Goal: Information Seeking & Learning: Learn about a topic

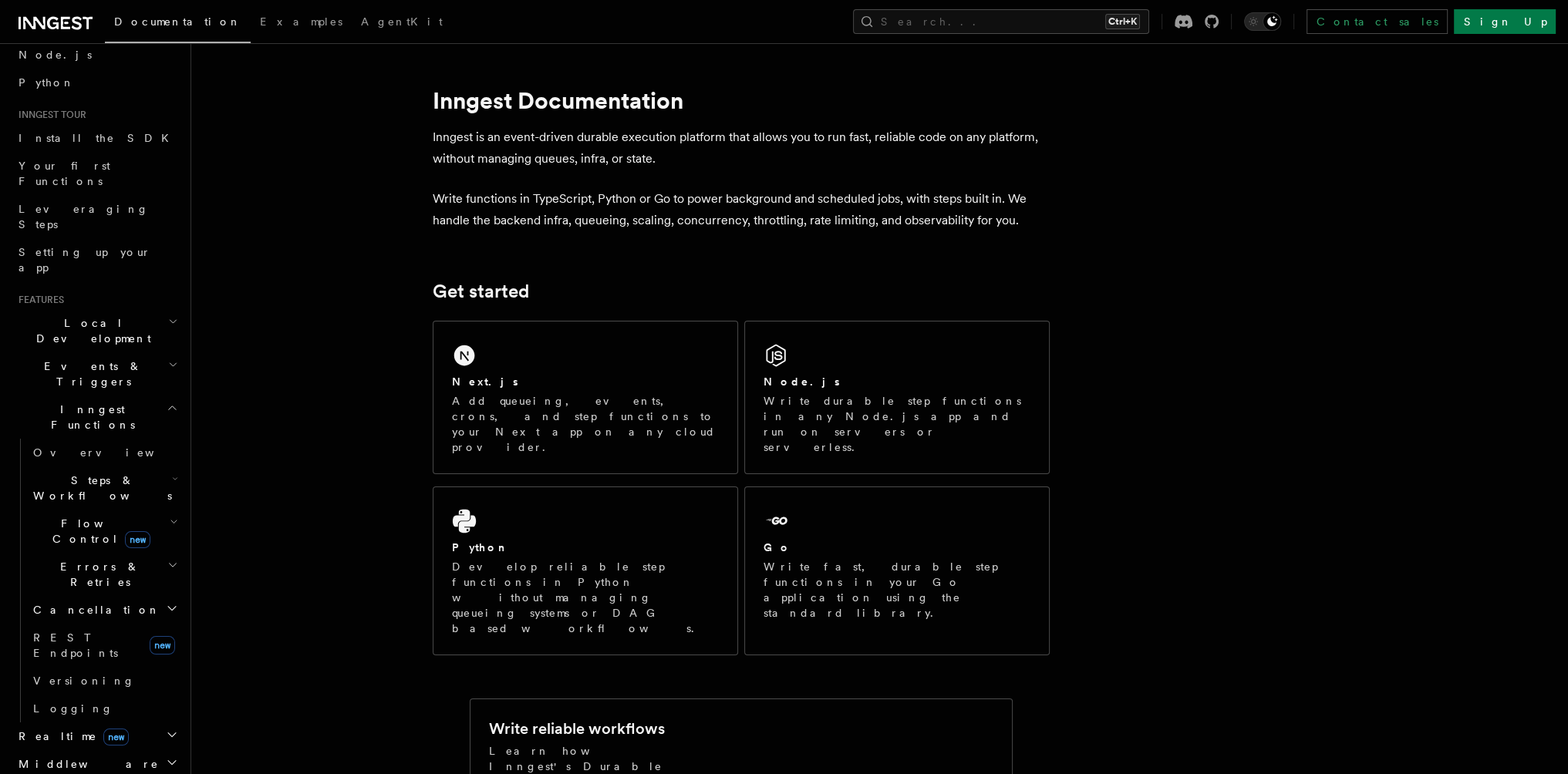
scroll to position [309, 0]
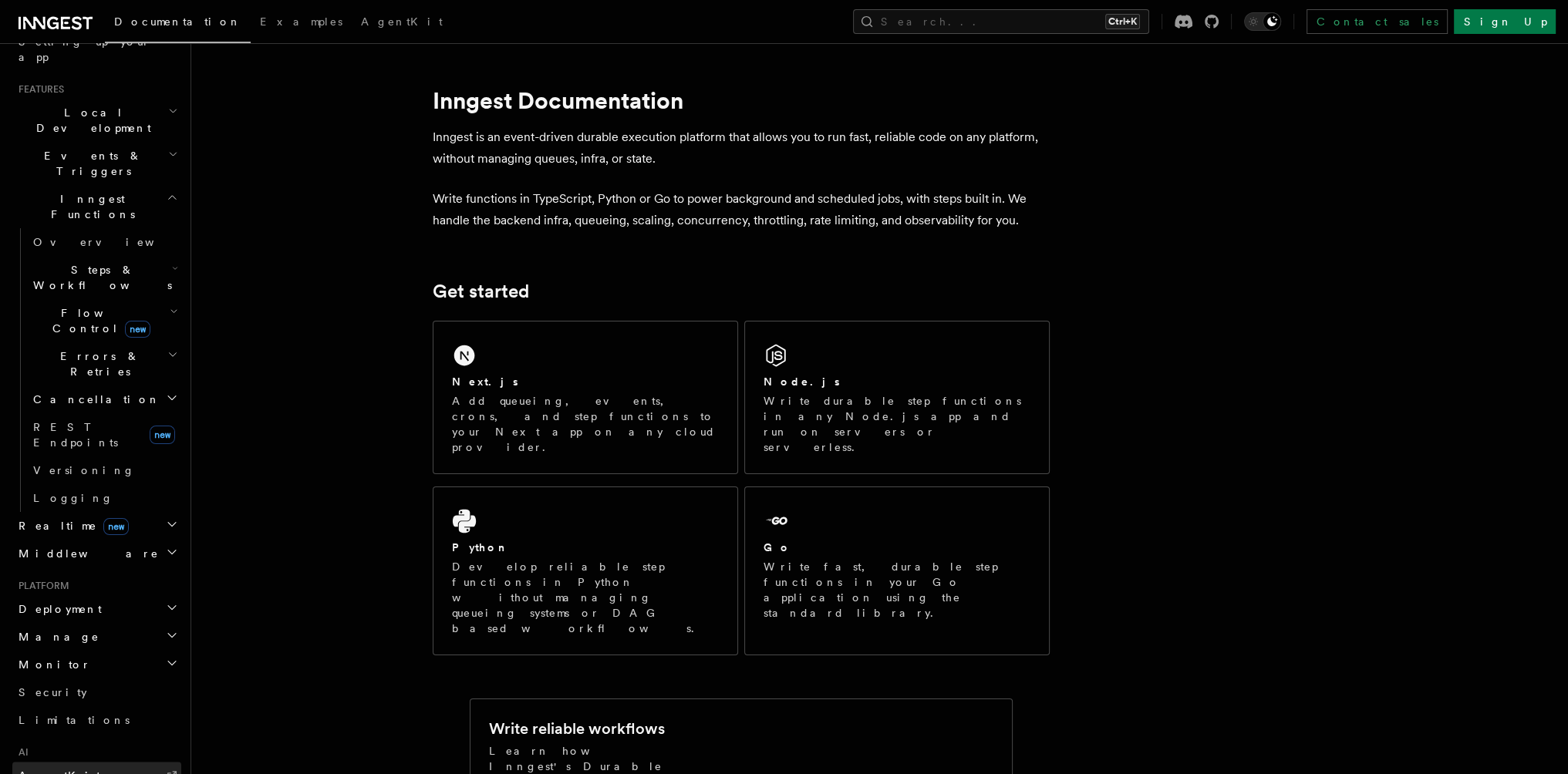
click at [68, 762] on link "AgentKit" at bounding box center [97, 776] width 169 height 28
click at [1521, 27] on link "Sign Up" at bounding box center [1505, 22] width 102 height 25
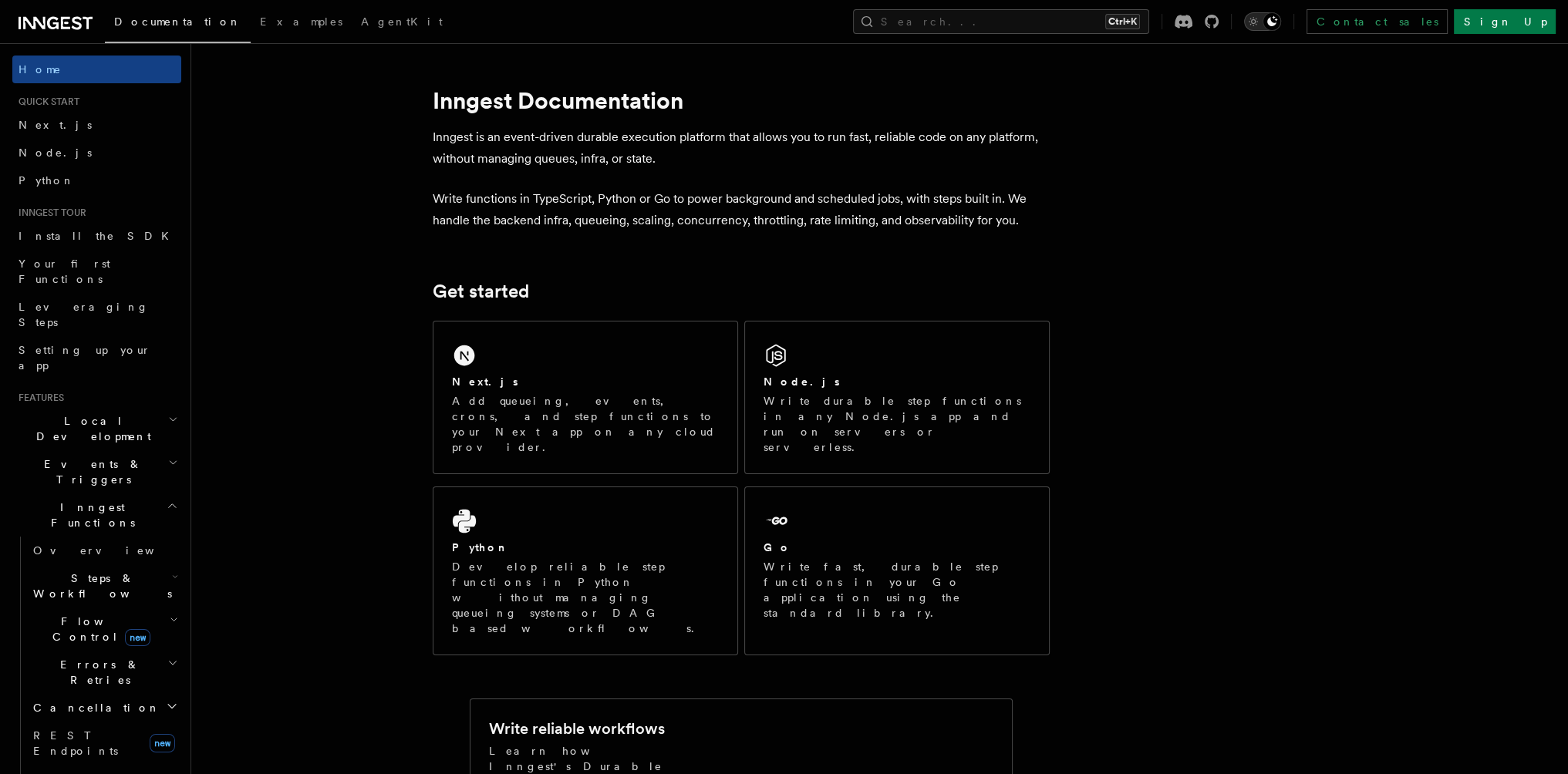
click at [1261, 19] on icon "Toggle dark mode" at bounding box center [1253, 22] width 15 height 15
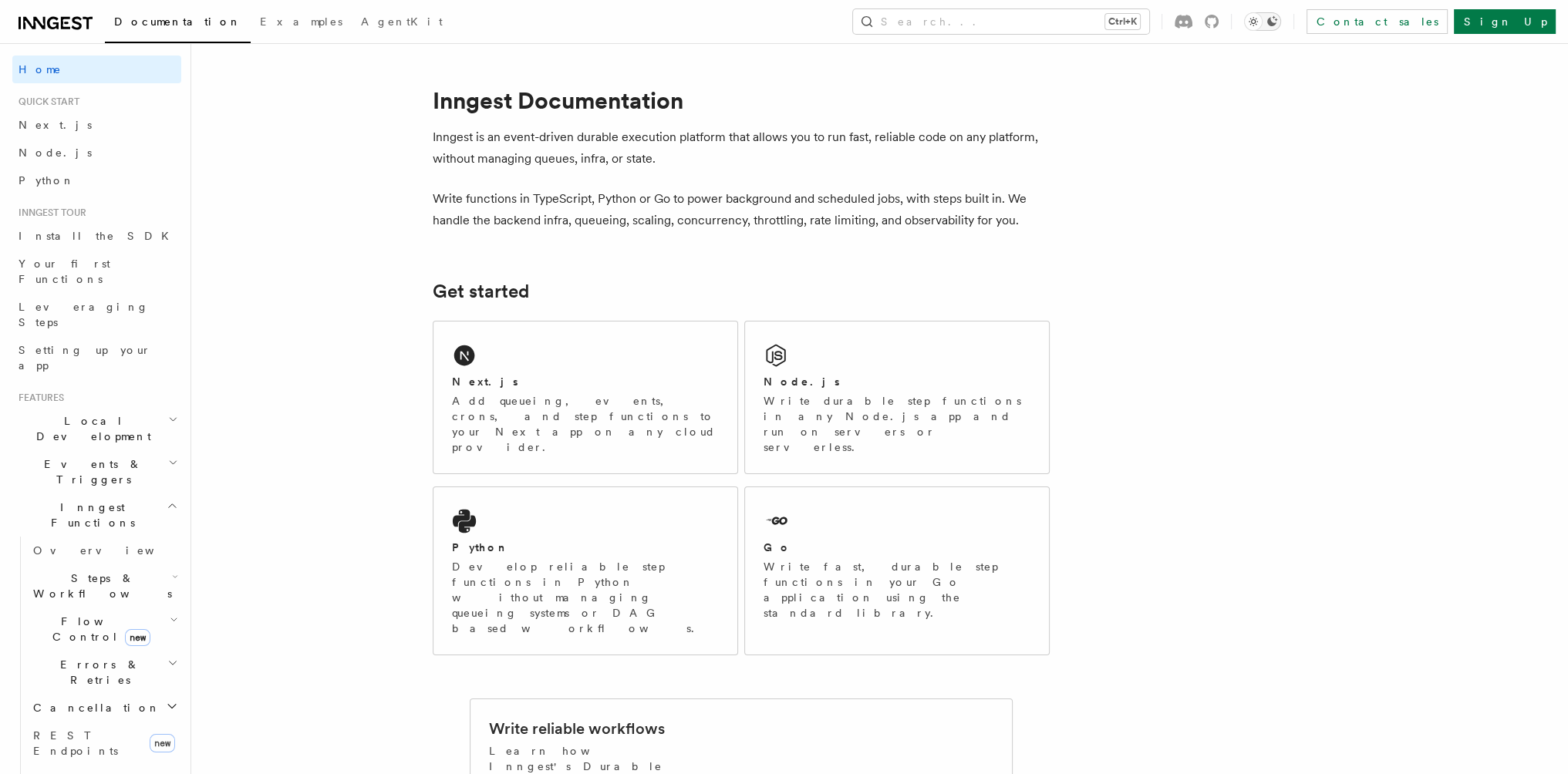
click at [1278, 19] on icon "Toggle dark mode" at bounding box center [1272, 22] width 12 height 12
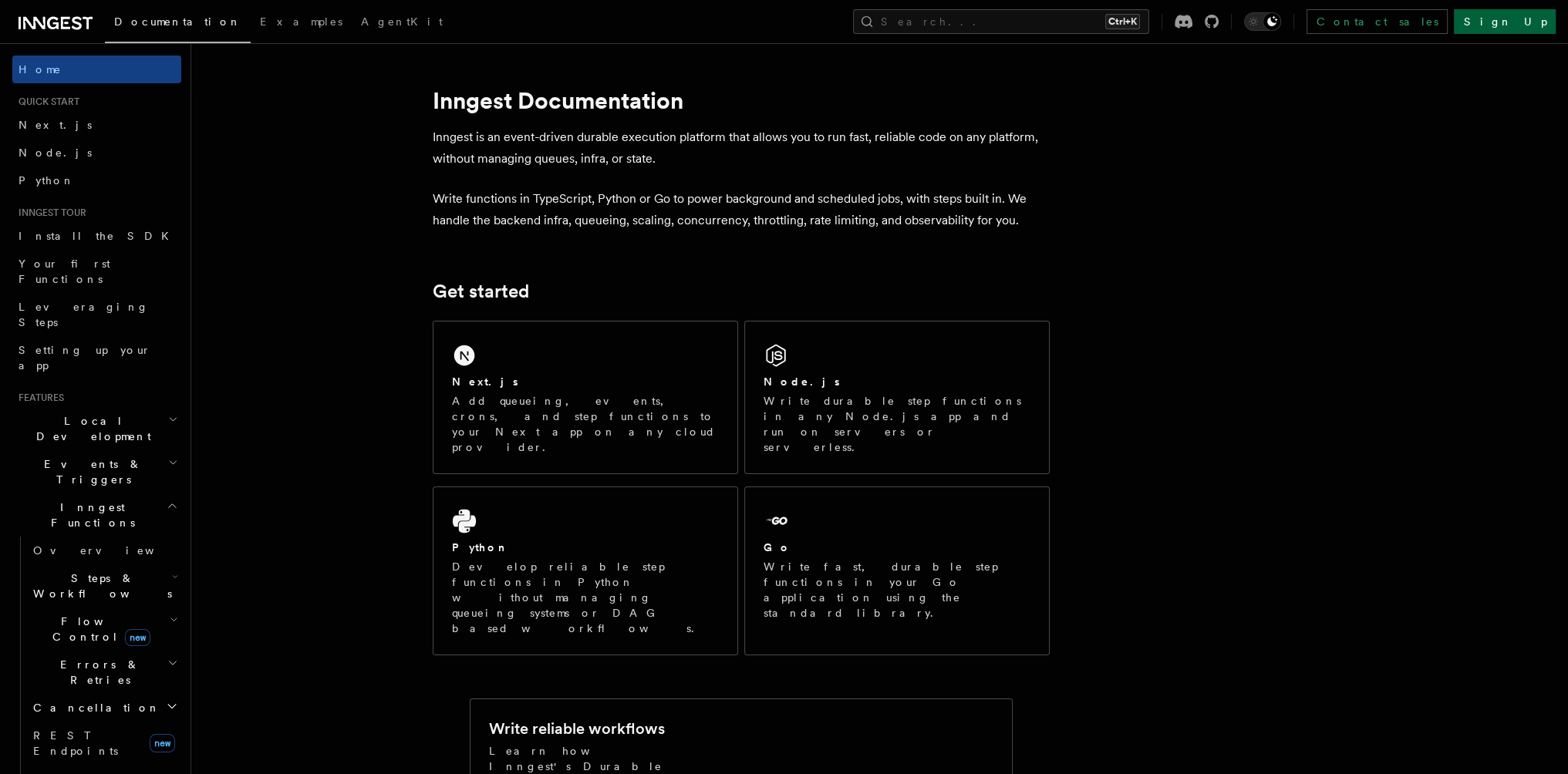
click at [1518, 25] on link "Sign Up" at bounding box center [1505, 22] width 102 height 25
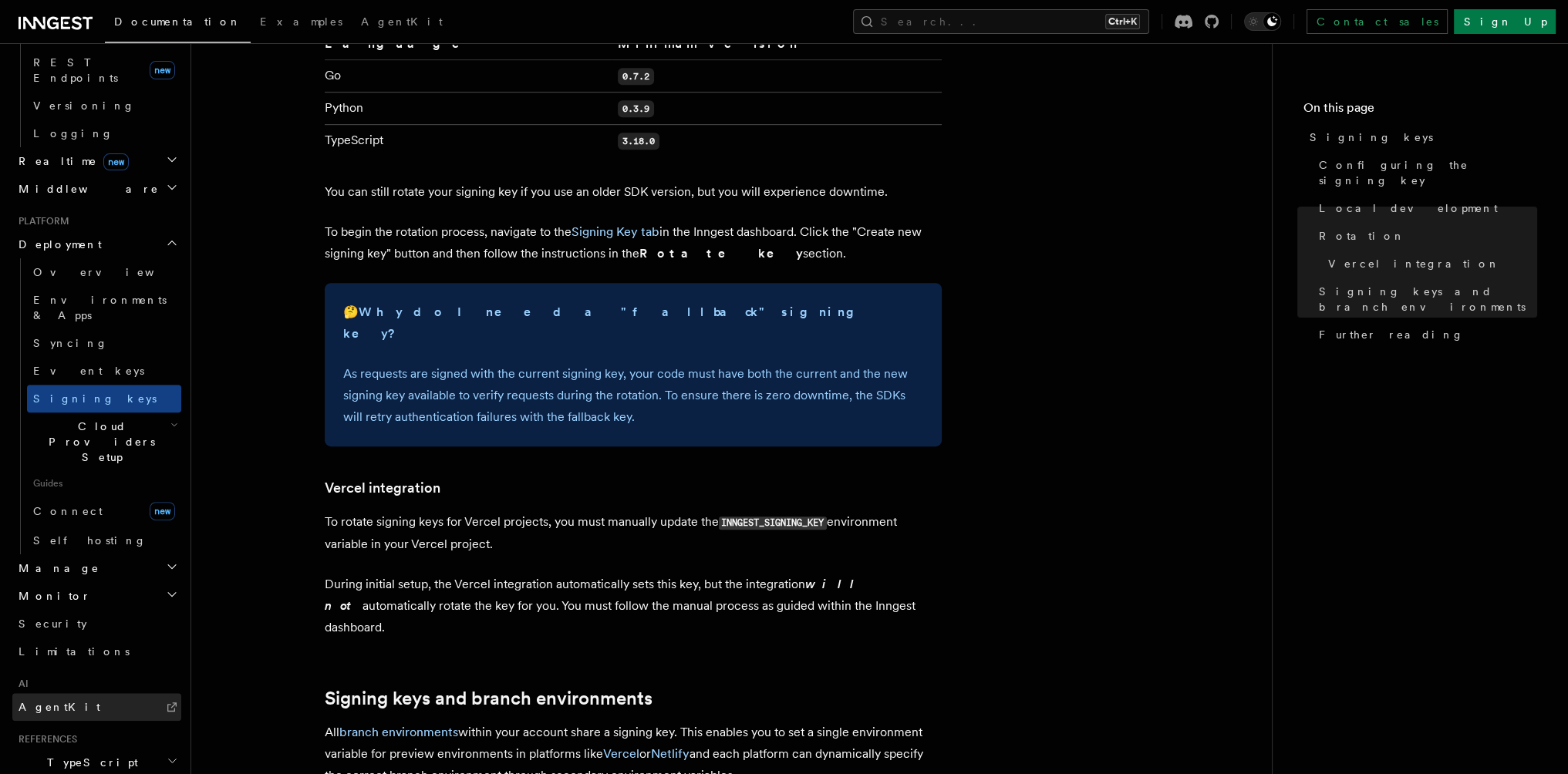
scroll to position [740, 0]
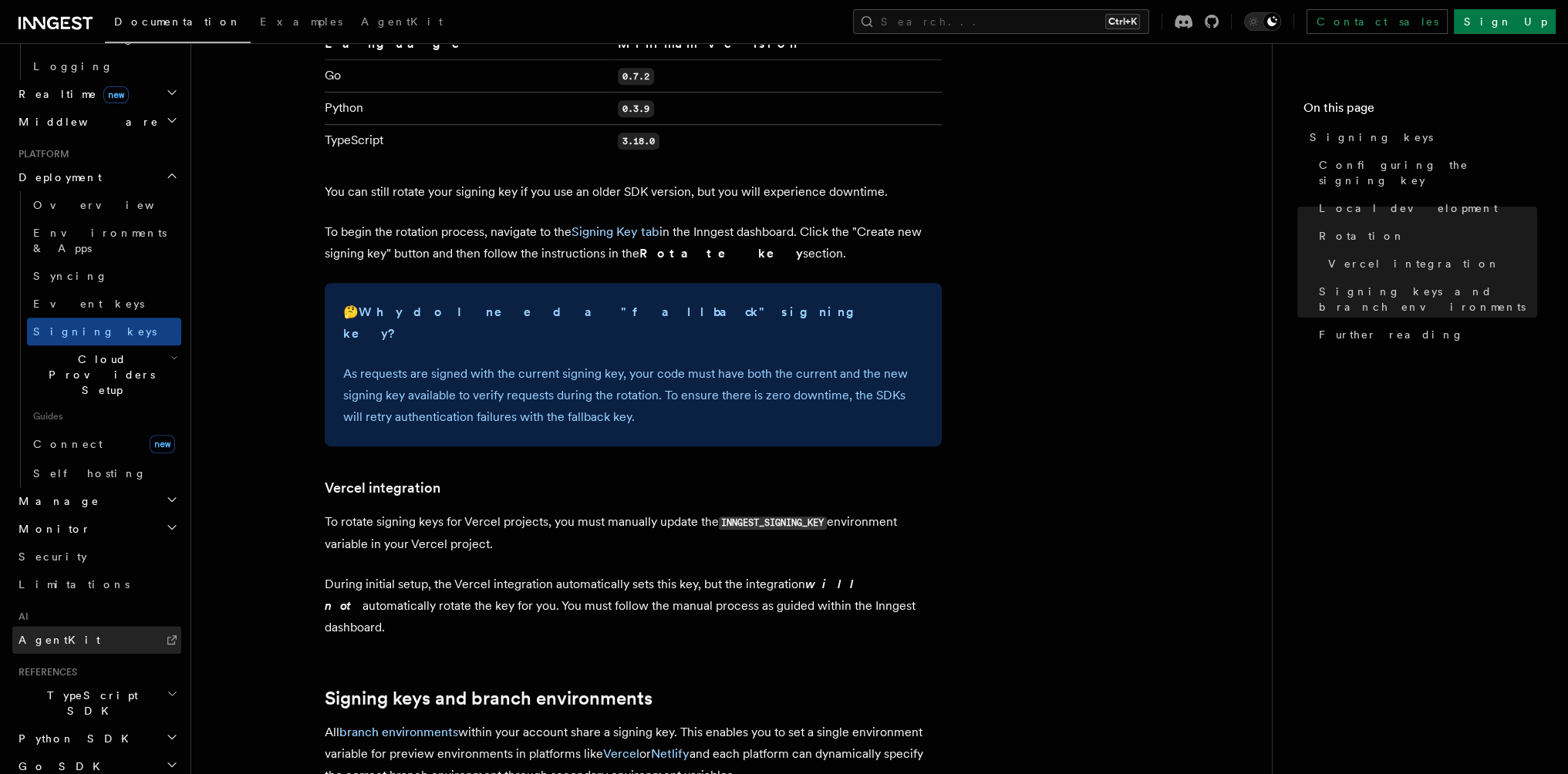
click at [70, 626] on link "AgentKit" at bounding box center [97, 640] width 169 height 28
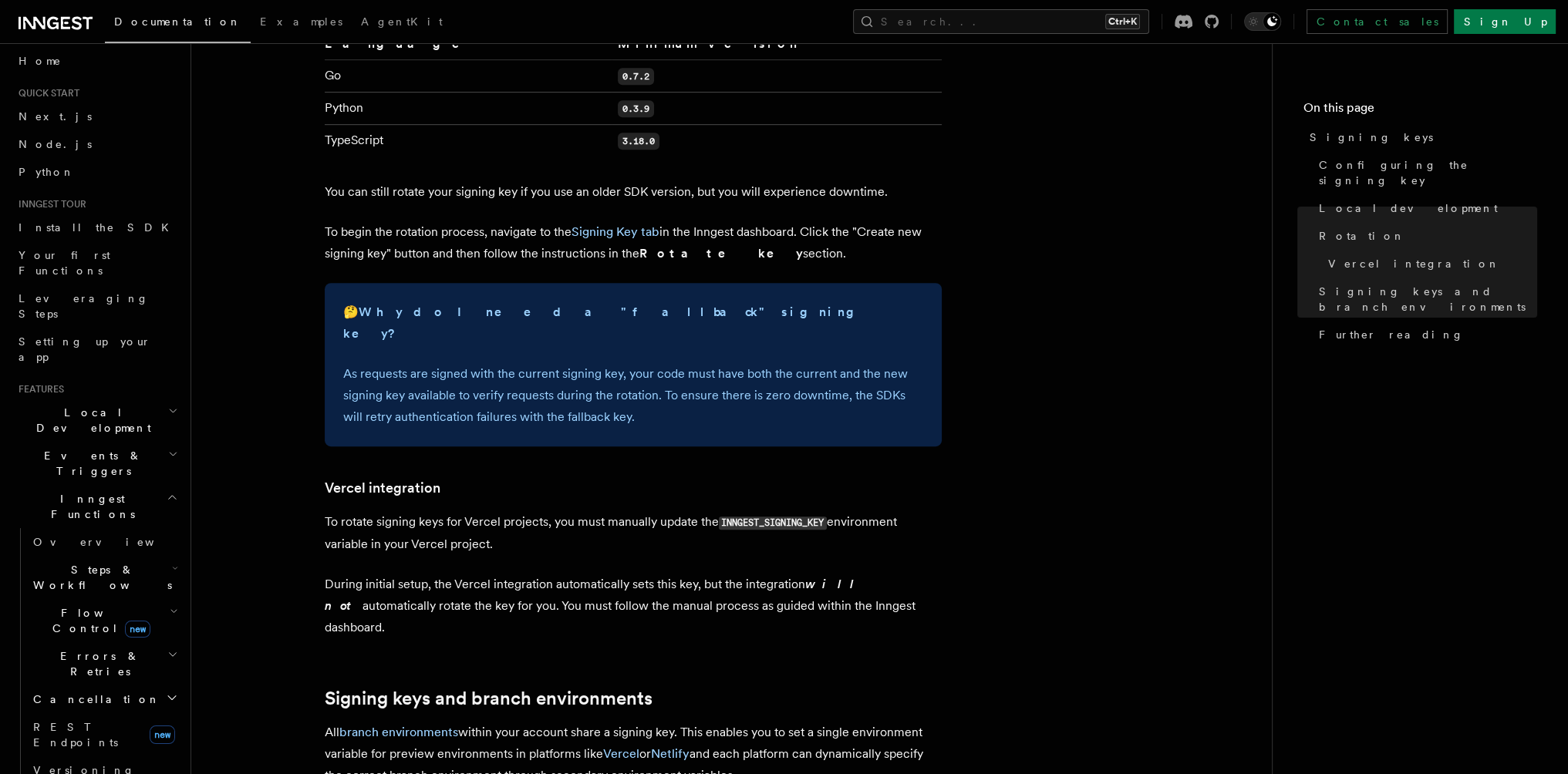
scroll to position [0, 0]
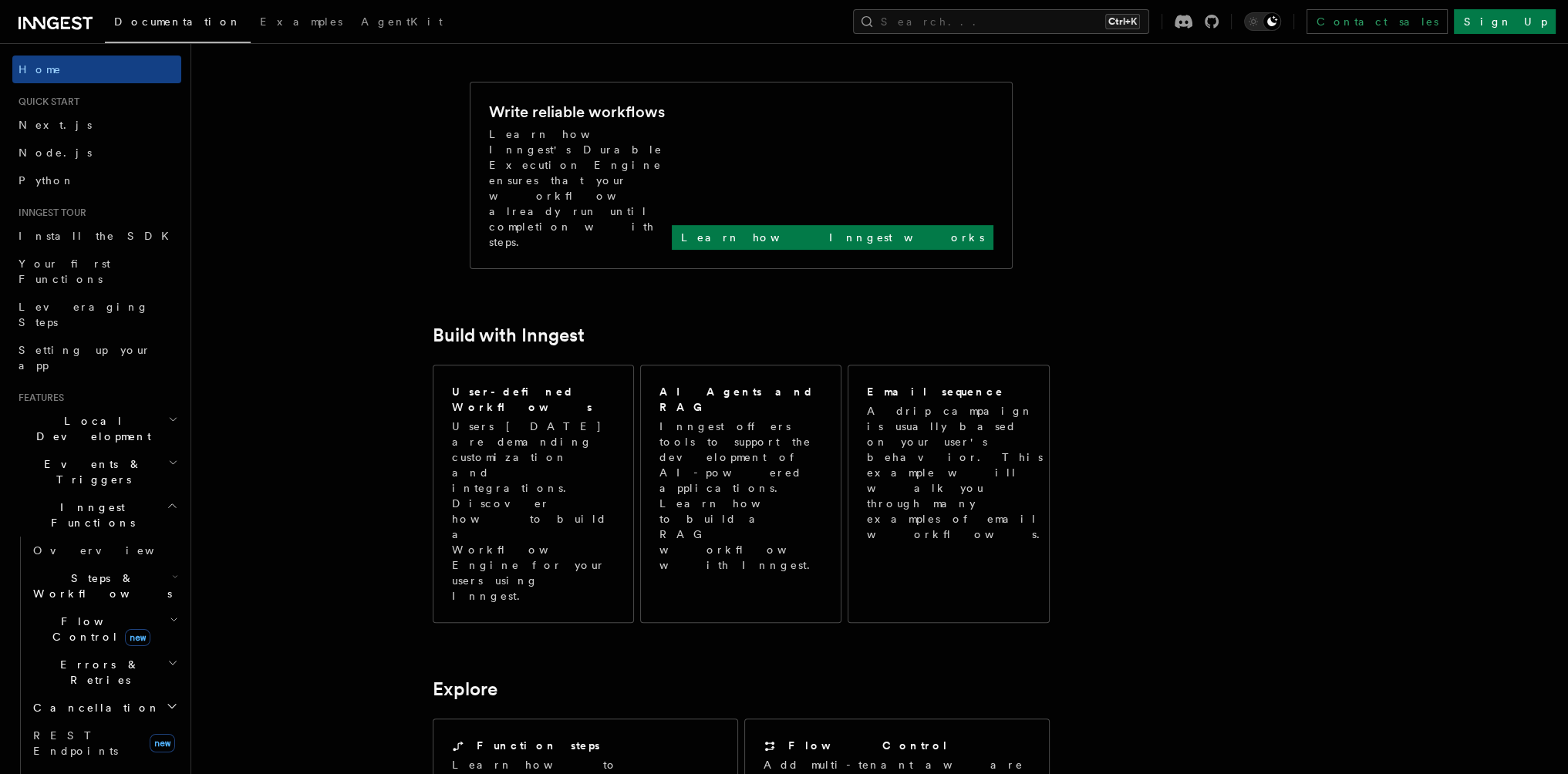
click at [121, 493] on h2 "Inngest Functions" at bounding box center [97, 515] width 169 height 43
click at [121, 493] on h2 "Inngest Functions" at bounding box center [97, 515] width 169 height 43
click at [114, 571] on span "Steps & Workflows" at bounding box center [99, 586] width 145 height 31
click at [90, 734] on link "AI Inference new" at bounding box center [111, 755] width 139 height 43
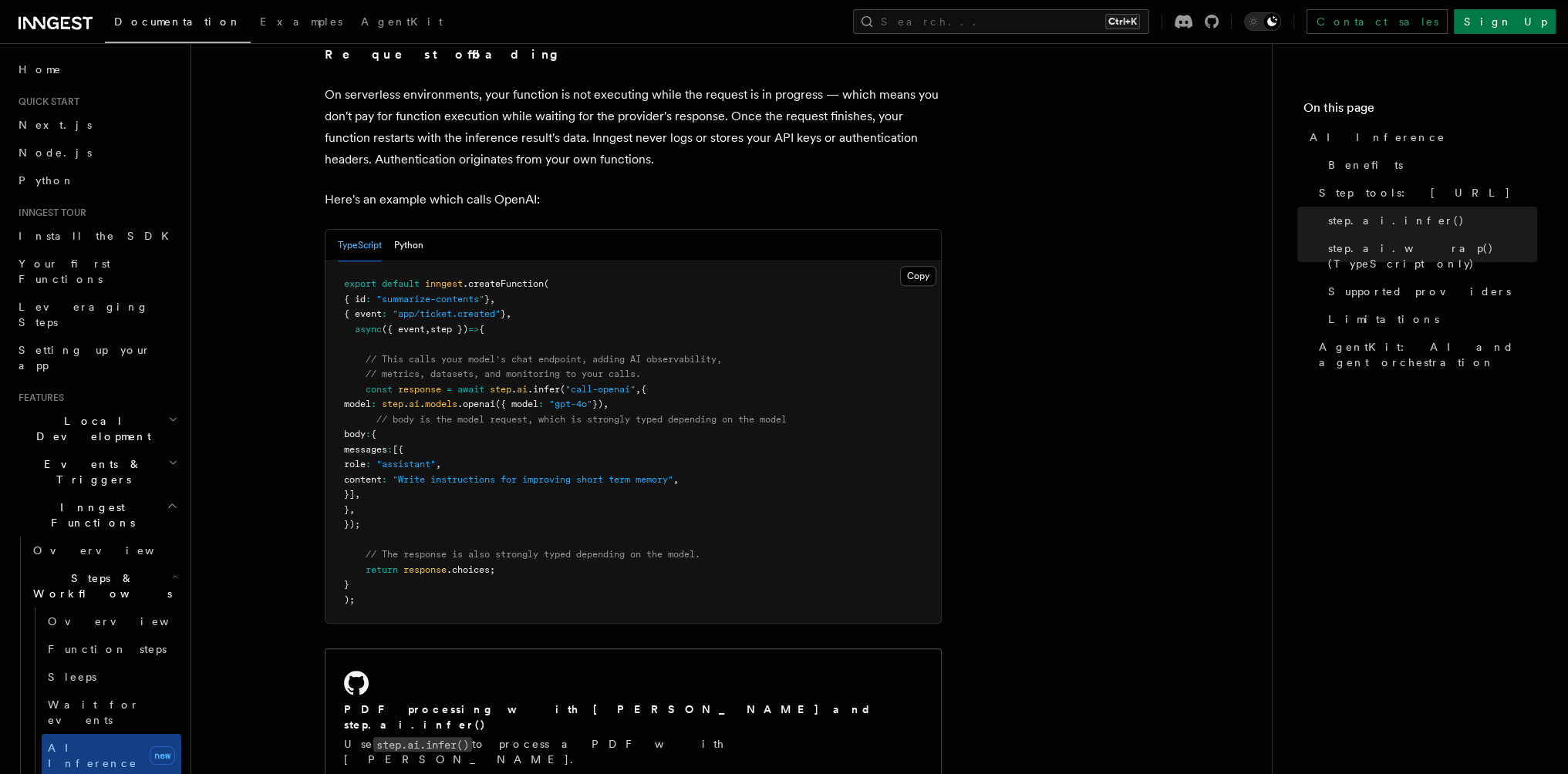
scroll to position [694, 0]
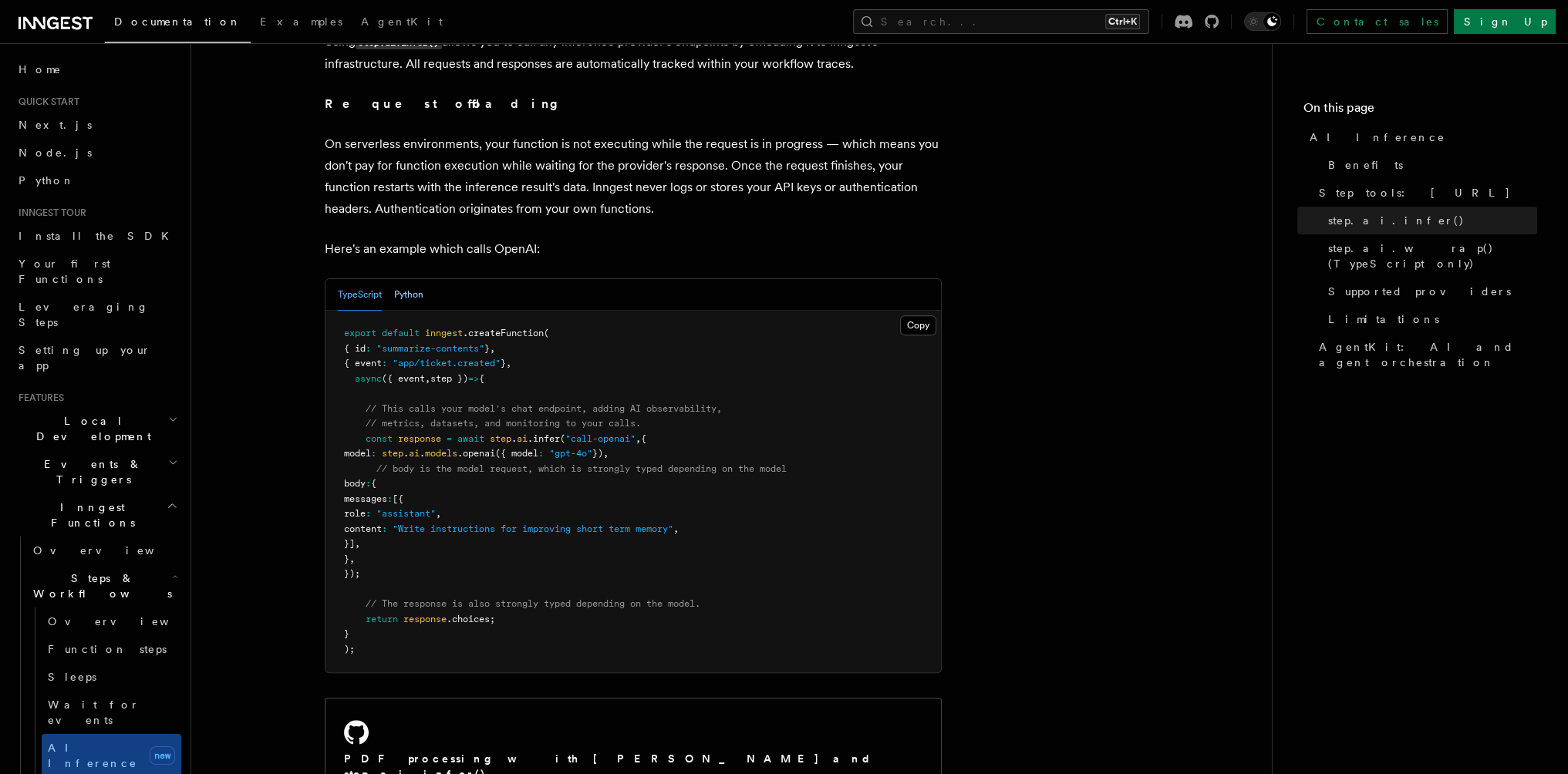
click at [421, 279] on button "Python" at bounding box center [409, 295] width 29 height 32
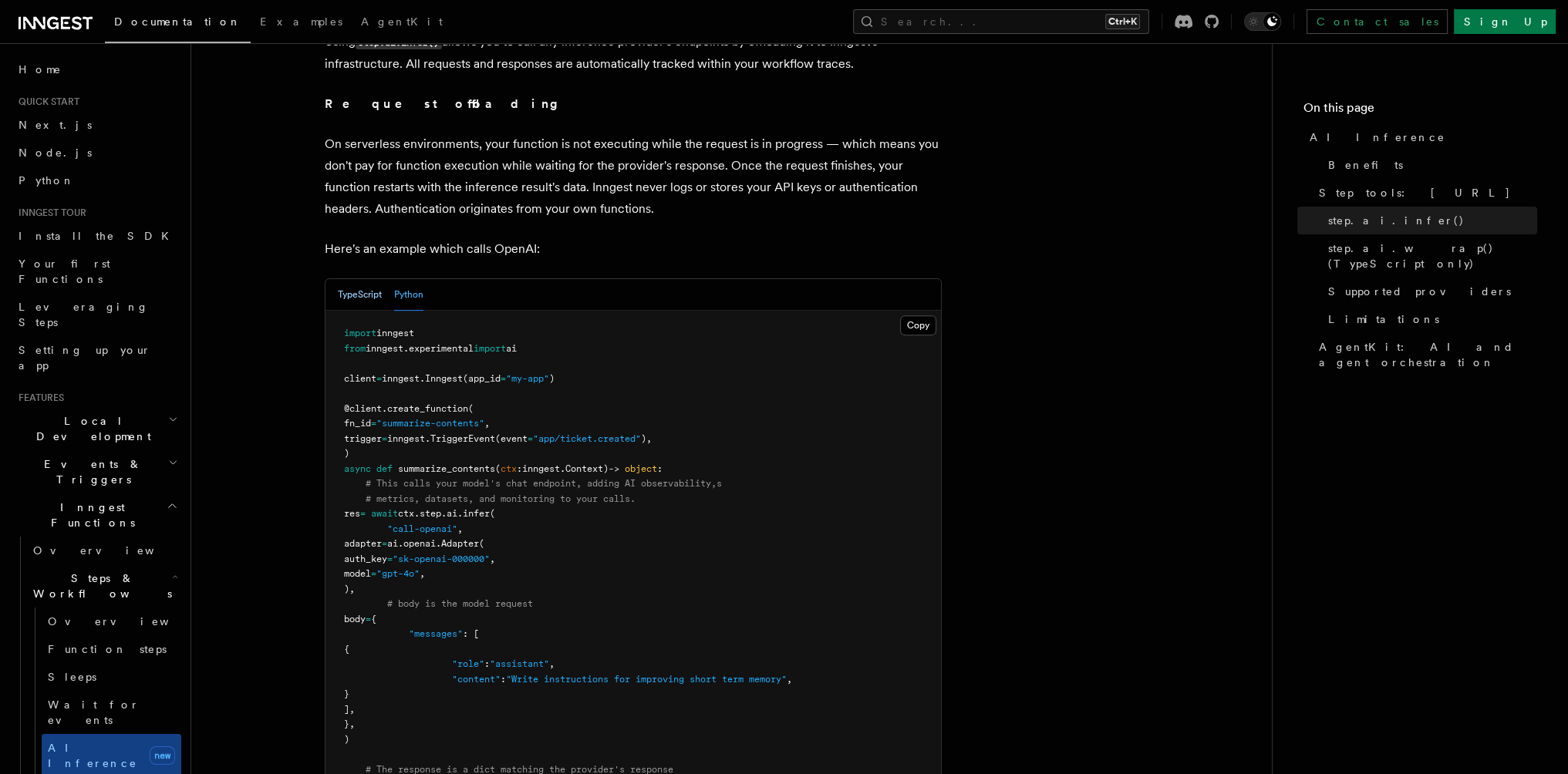
click at [349, 279] on button "TypeScript" at bounding box center [360, 295] width 44 height 32
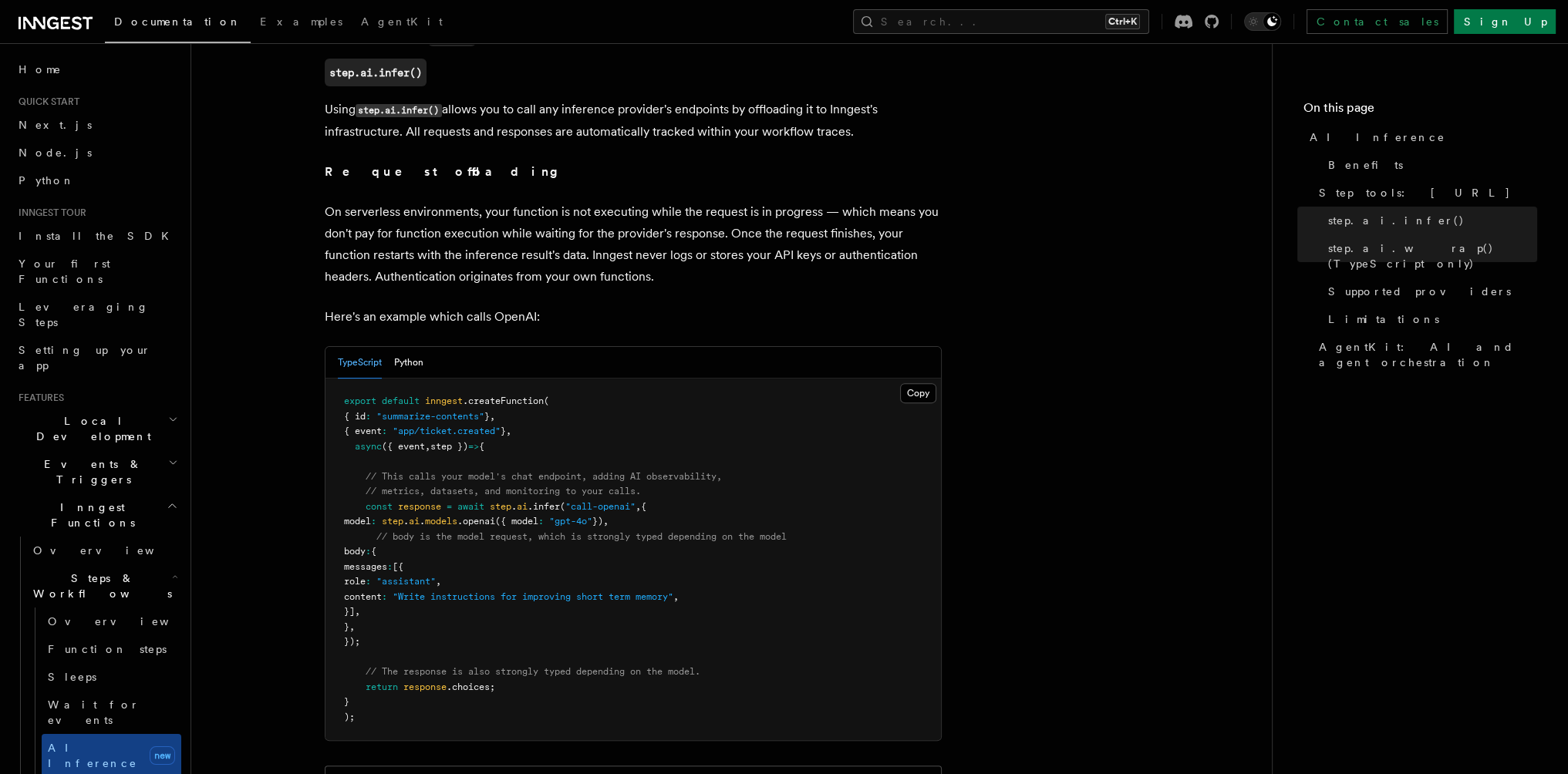
scroll to position [617, 0]
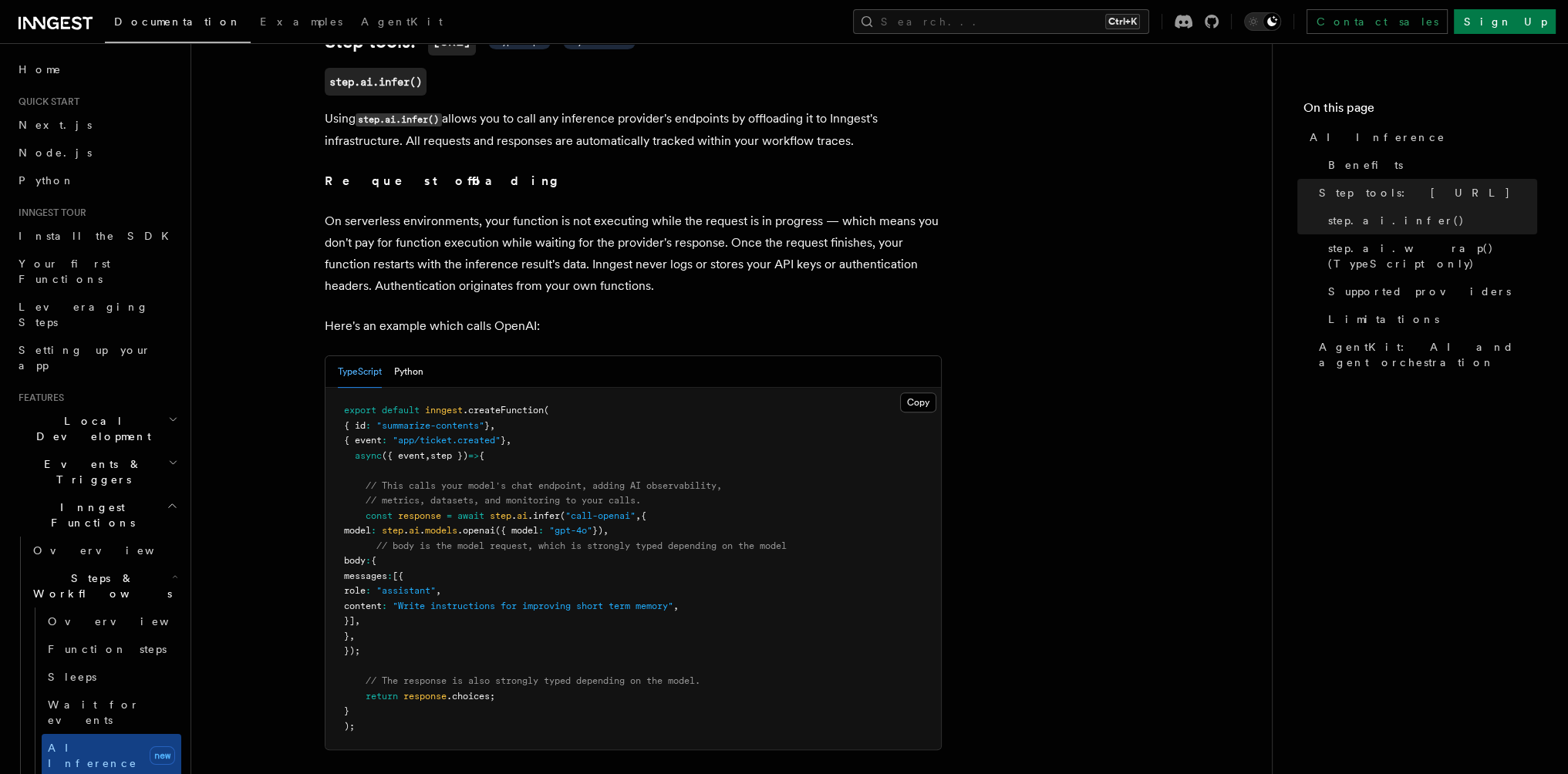
click at [606, 369] on div "TypeScript Python" at bounding box center [634, 372] width 616 height 32
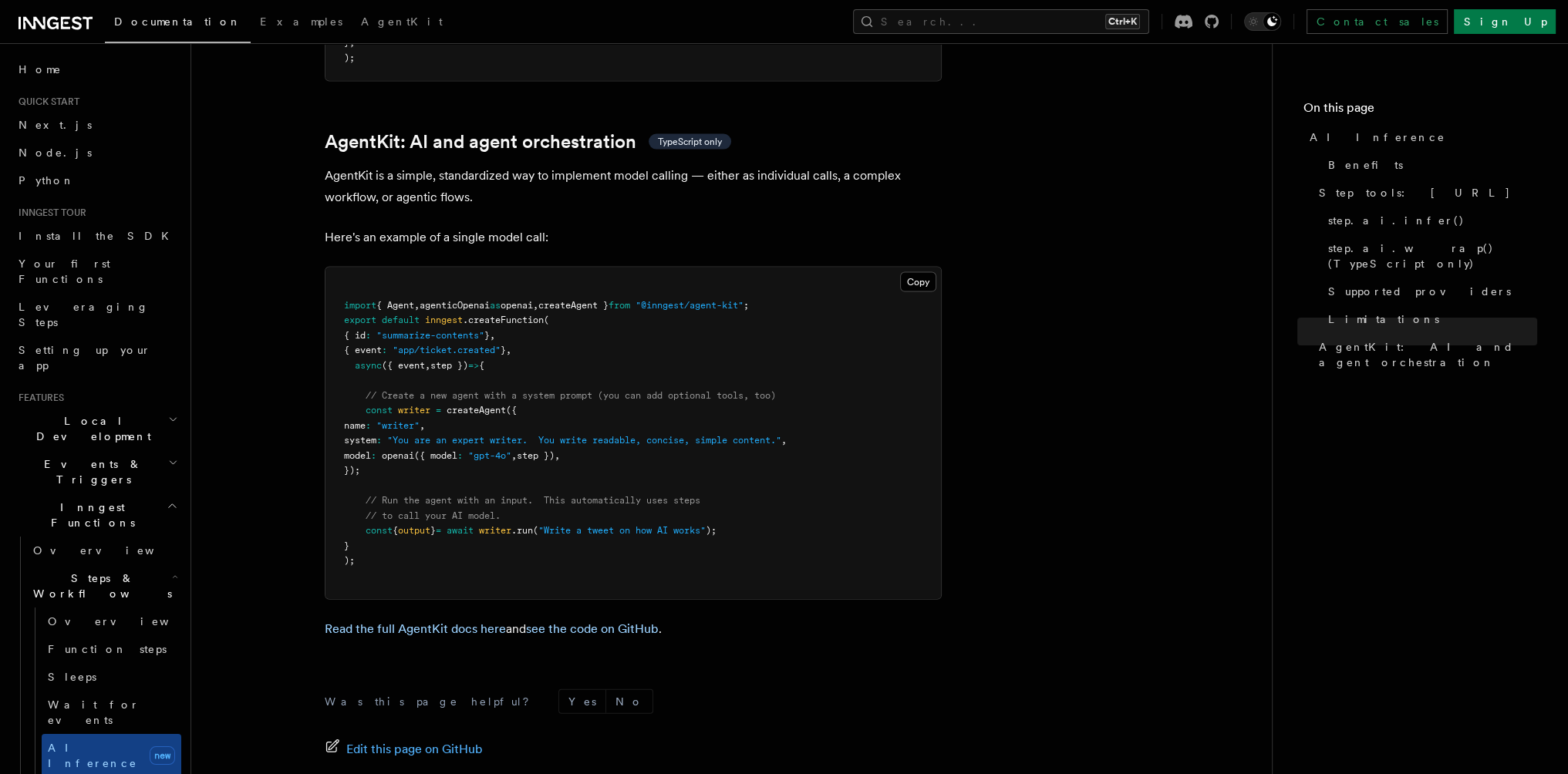
scroll to position [4425, 0]
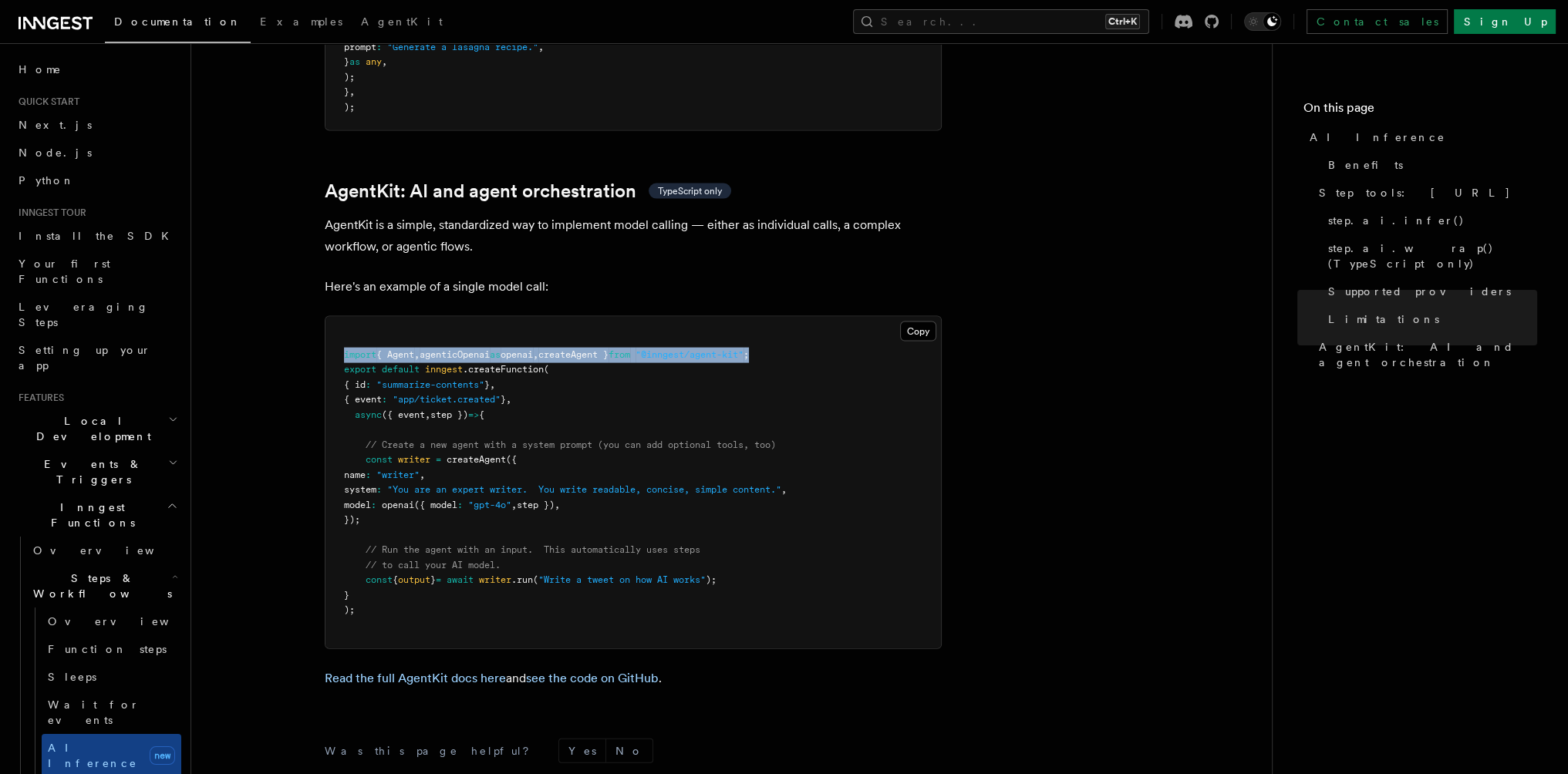
drag, startPoint x: 341, startPoint y: 285, endPoint x: 798, endPoint y: 283, distance: 457.0
click at [798, 317] on pre "import { Agent , agenticOpenai as openai , createAgent } from "@inngest/agent-k…" at bounding box center [634, 482] width 616 height 332
copy span "import { Agent , agenticOpenai as openai , createAgent } from "@inngest/agent-k…"
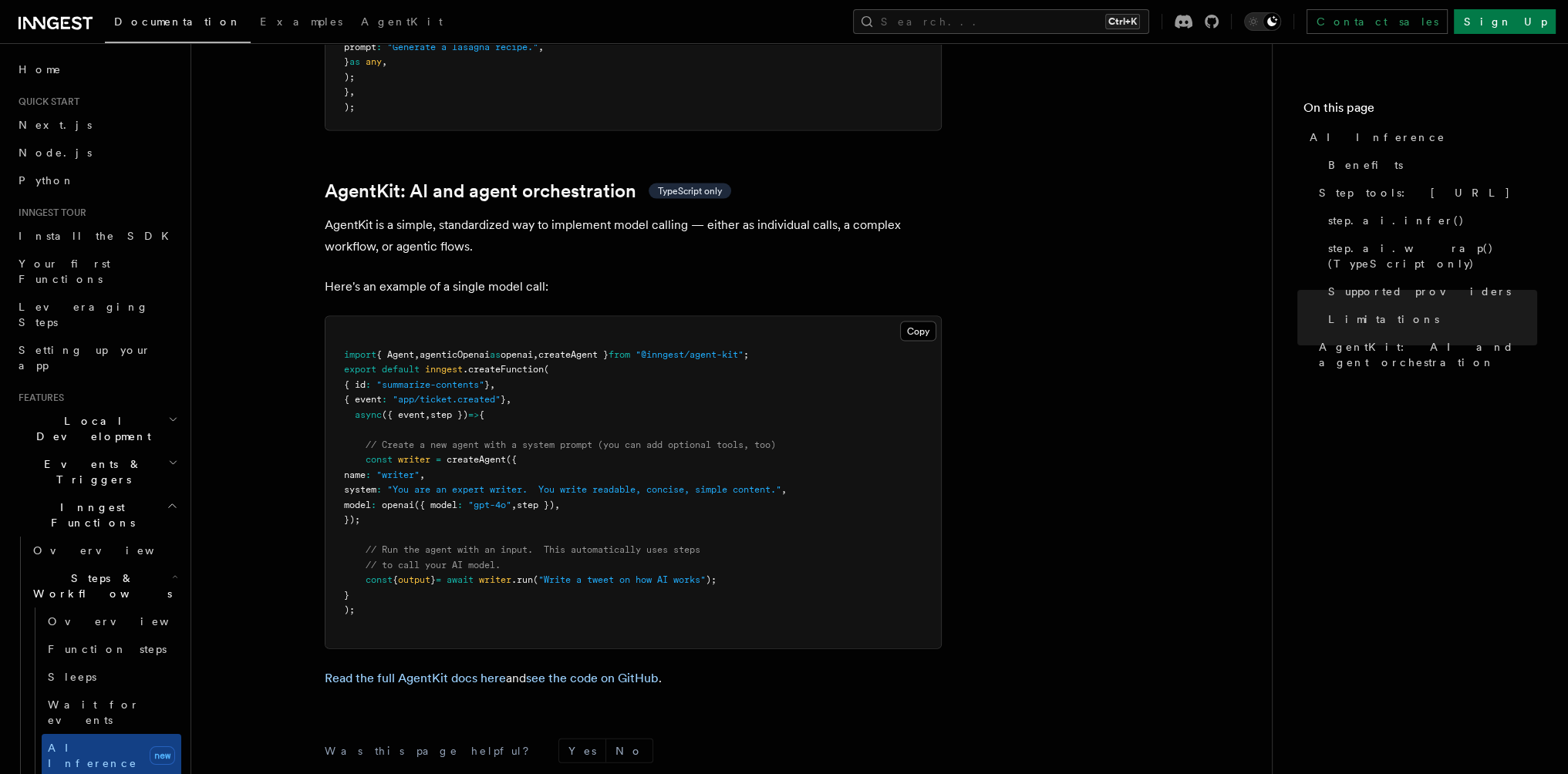
click at [401, 450] on pre "import { Agent , agenticOpenai as openai , createAgent } from "@inngest/agent-k…" at bounding box center [634, 482] width 616 height 332
click at [391, 454] on span "const" at bounding box center [379, 459] width 27 height 11
drag, startPoint x: 364, startPoint y: 377, endPoint x: 407, endPoint y: 527, distance: 156.0
click at [407, 527] on pre "import { Agent , agenticOpenai as openai , createAgent } from "@inngest/agent-k…" at bounding box center [634, 482] width 616 height 332
copy code "// Create a new agent with a system prompt (you can add optional tools, too) co…"
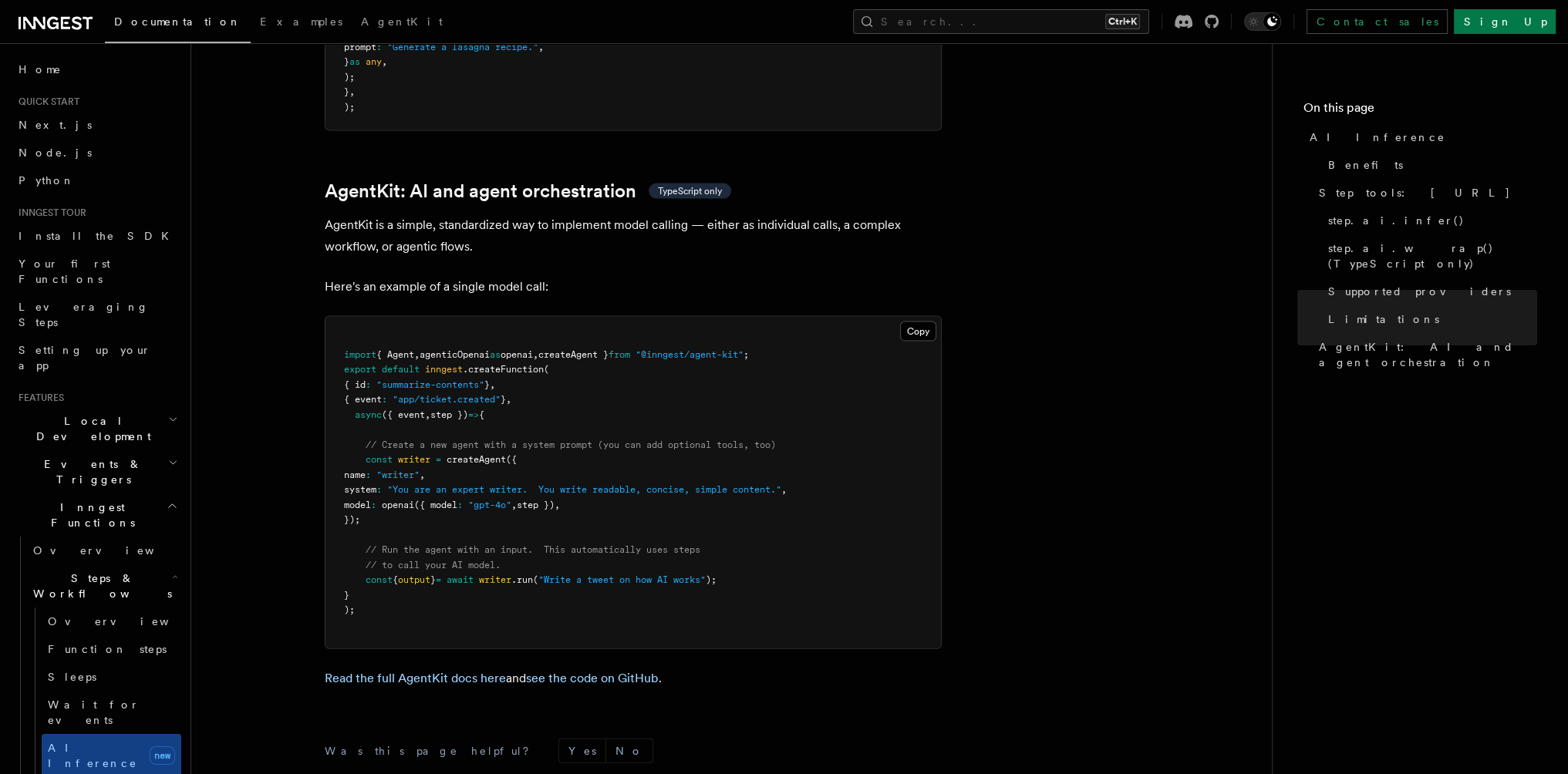
click at [473, 431] on pre "import { Agent , agenticOpenai as openai , createAgent } from "@inngest/agent-k…" at bounding box center [634, 482] width 616 height 332
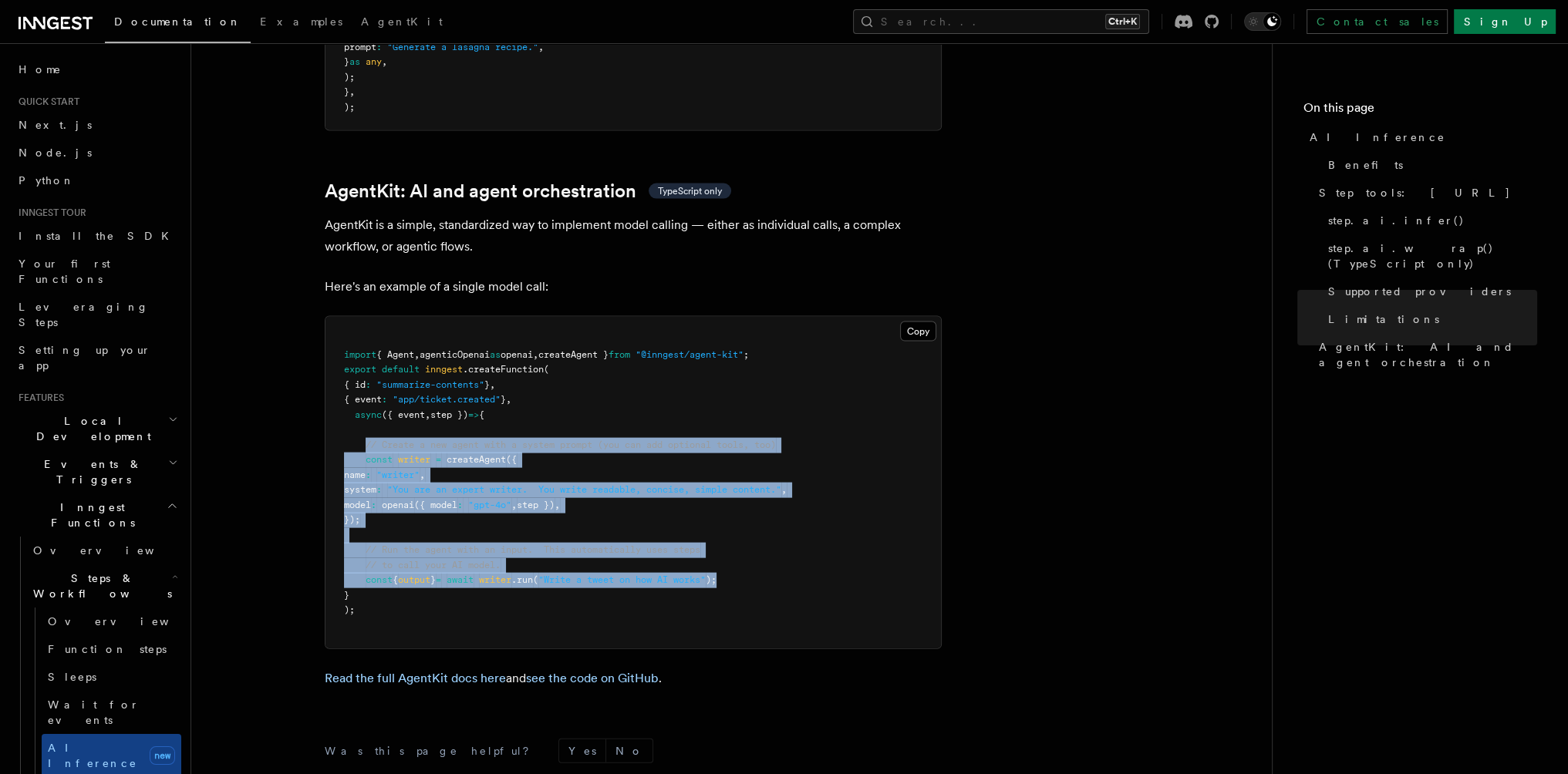
drag, startPoint x: 364, startPoint y: 373, endPoint x: 772, endPoint y: 507, distance: 429.4
click at [772, 507] on pre "import { Agent , agenticOpenai as openai , createAgent } from "@inngest/agent-k…" at bounding box center [634, 482] width 616 height 332
copy code "// Create a new agent with a system prompt (you can add optional tools, too) co…"
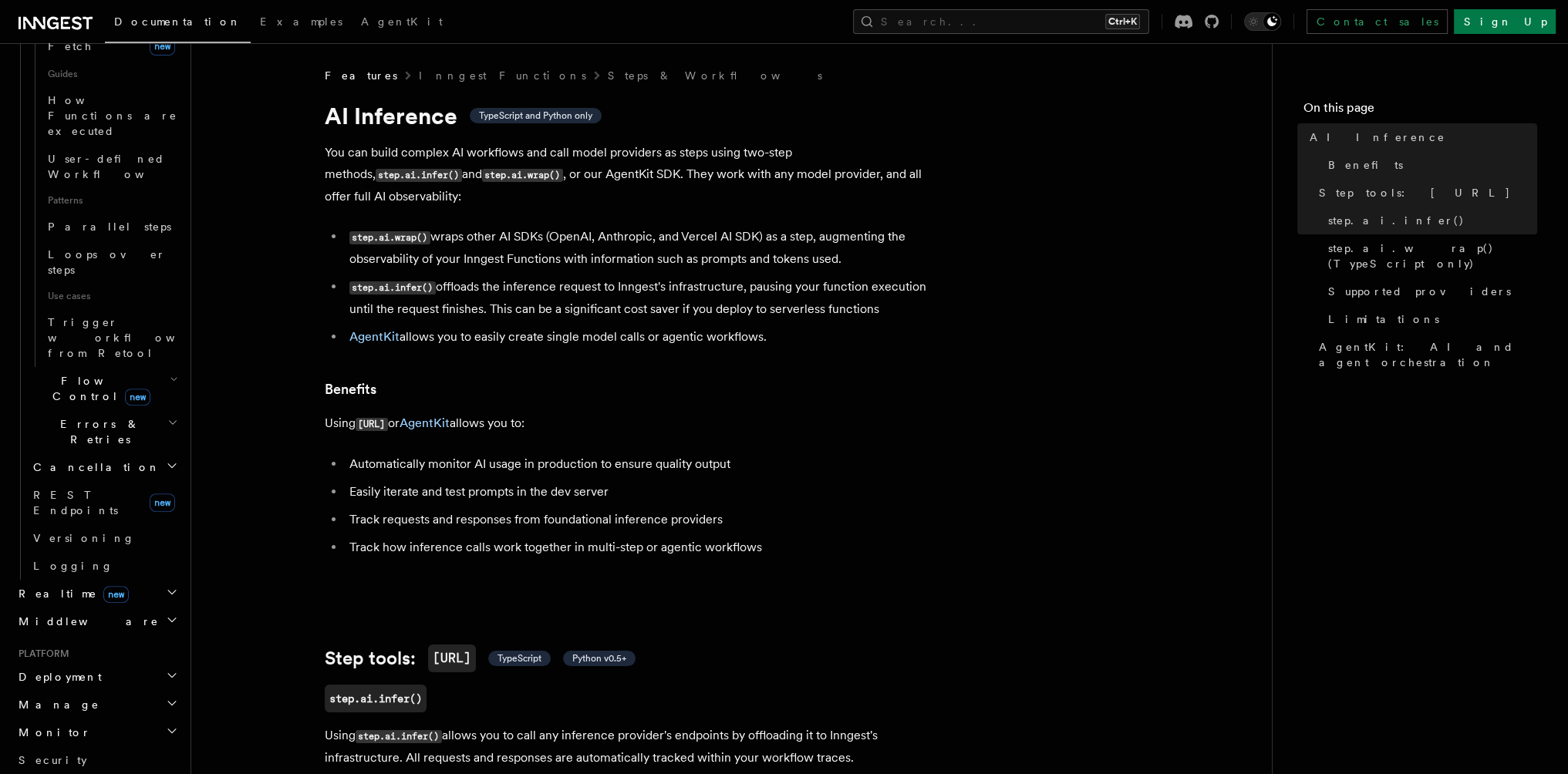
scroll to position [771, 0]
